Goal: Information Seeking & Learning: Obtain resource

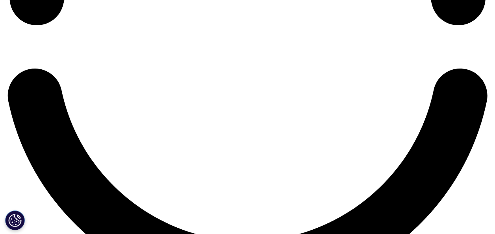
scroll to position [1222, 0]
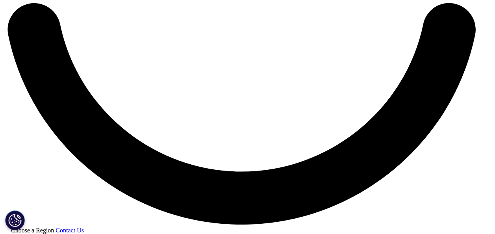
scroll to position [0, 0]
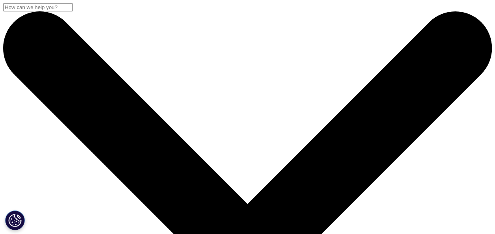
scroll to position [39, 0]
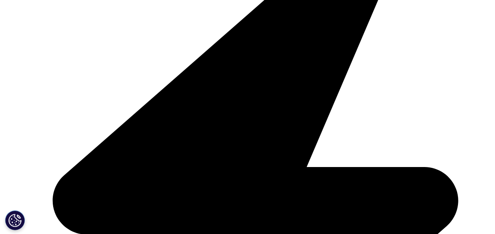
scroll to position [276, 0]
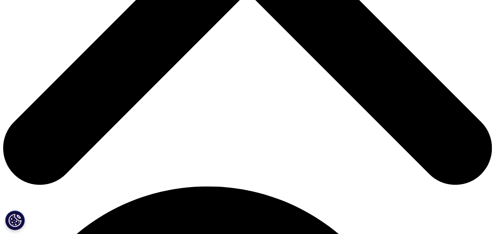
scroll to position [355, 0]
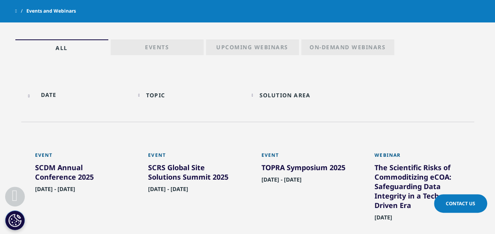
click at [68, 170] on div "SCDM Annual Conference 2025" at bounding box center [78, 174] width 86 height 22
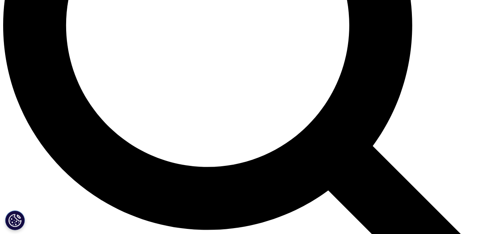
scroll to position [749, 0]
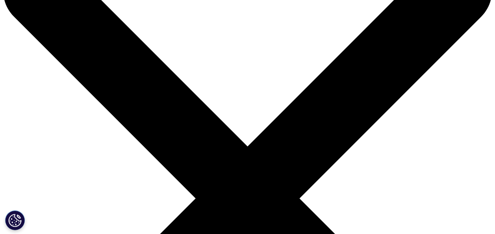
scroll to position [79, 0]
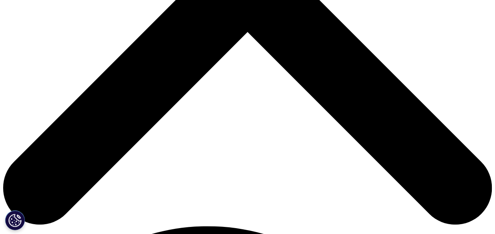
scroll to position [355, 0]
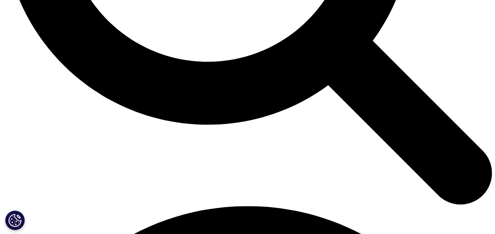
scroll to position [788, 0]
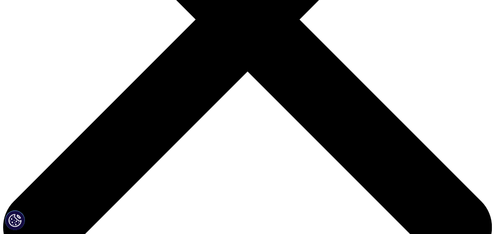
scroll to position [0, 0]
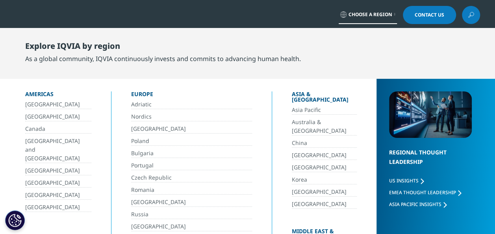
click at [393, 204] on span "Asia Pacific Insights" at bounding box center [415, 204] width 52 height 7
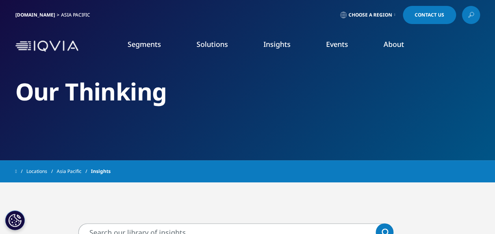
click at [53, 151] on link "Market Research" at bounding box center [42, 151] width 45 height 8
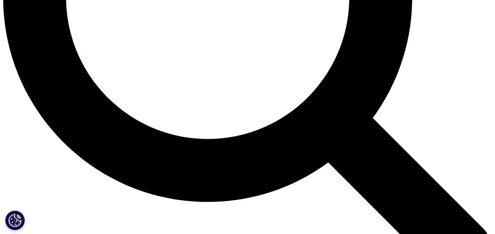
scroll to position [788, 0]
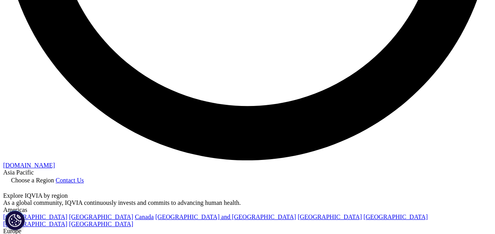
scroll to position [1301, 0]
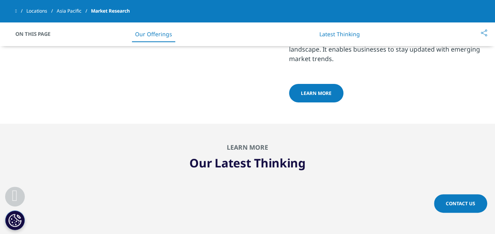
click at [302, 93] on span "LEARN MORE" at bounding box center [316, 93] width 31 height 7
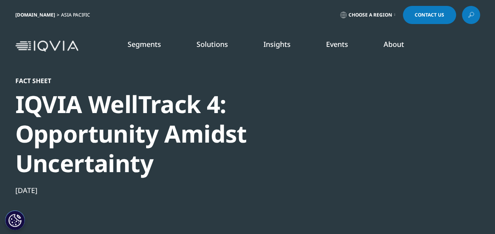
scroll to position [124, 465]
click at [406, 118] on div at bounding box center [404, 165] width 152 height 177
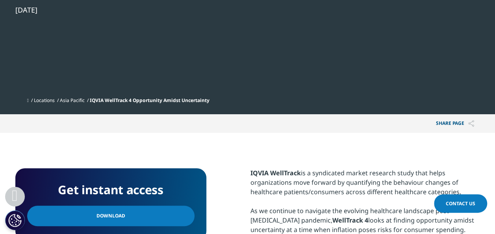
scroll to position [236, 0]
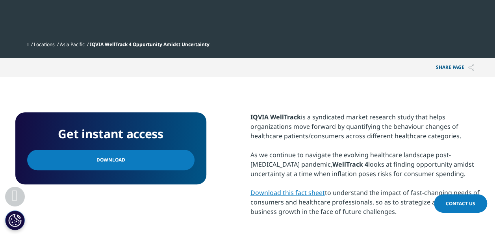
click at [155, 164] on link "Download" at bounding box center [110, 160] width 167 height 20
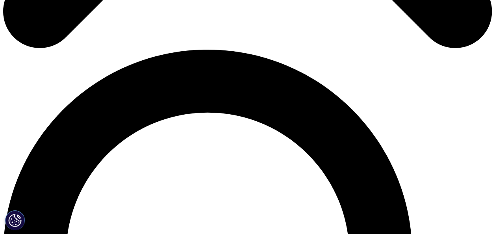
scroll to position [512, 0]
